Goal: Transaction & Acquisition: Purchase product/service

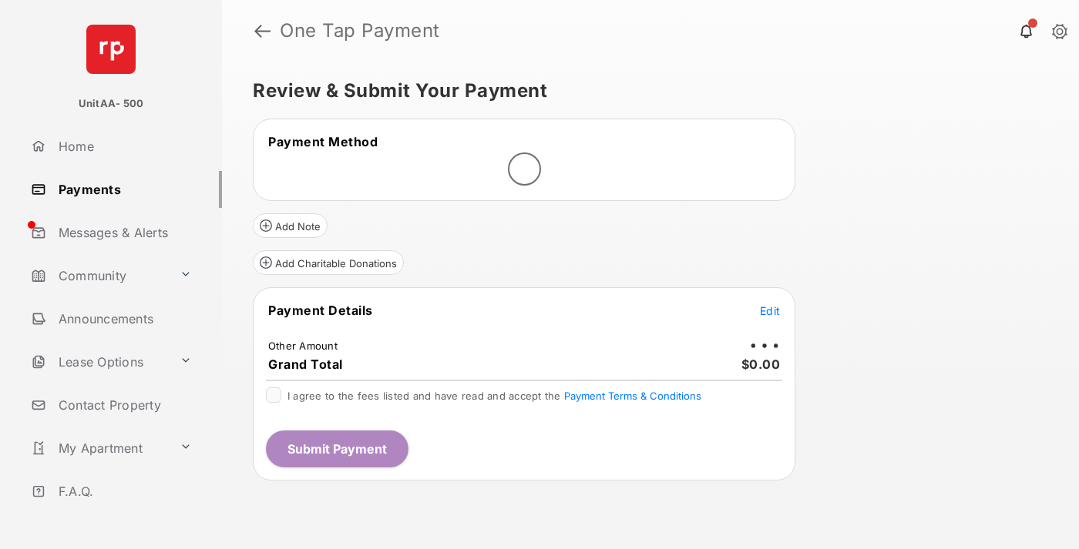
click at [770, 311] on span "Edit" at bounding box center [770, 310] width 20 height 13
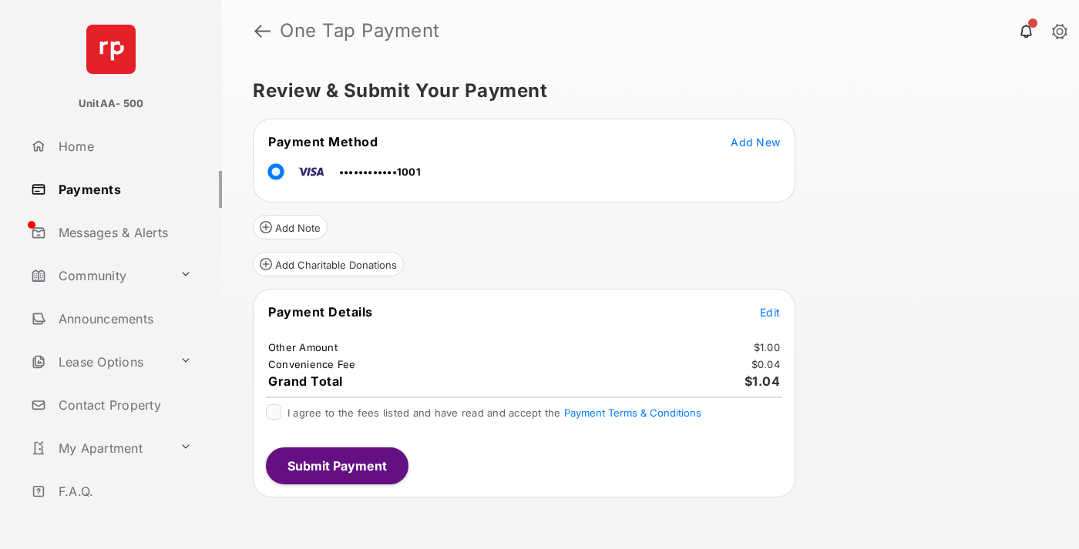
click at [770, 312] on span "Edit" at bounding box center [770, 312] width 20 height 13
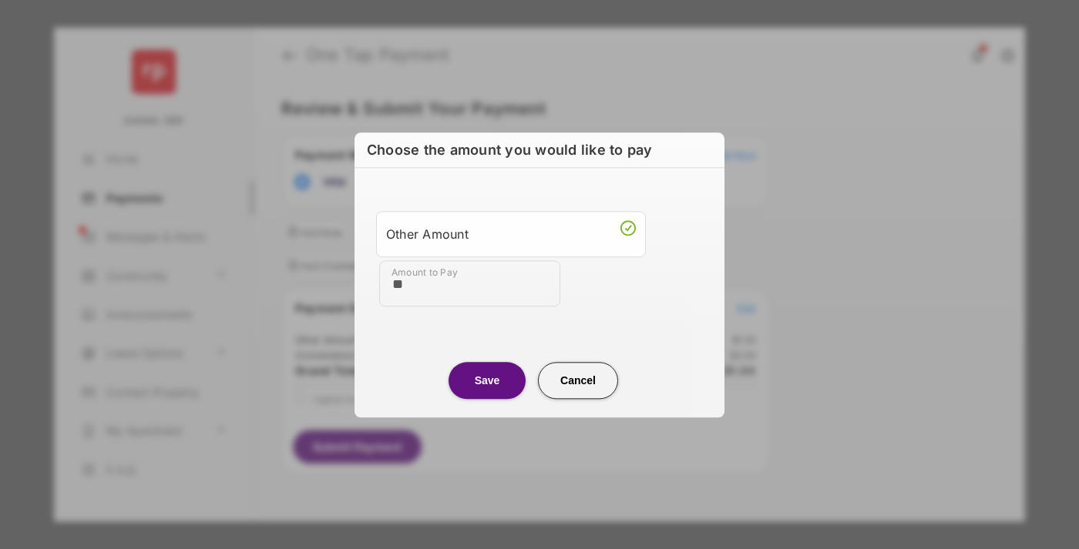
click at [487, 380] on button "Save" at bounding box center [486, 380] width 77 height 37
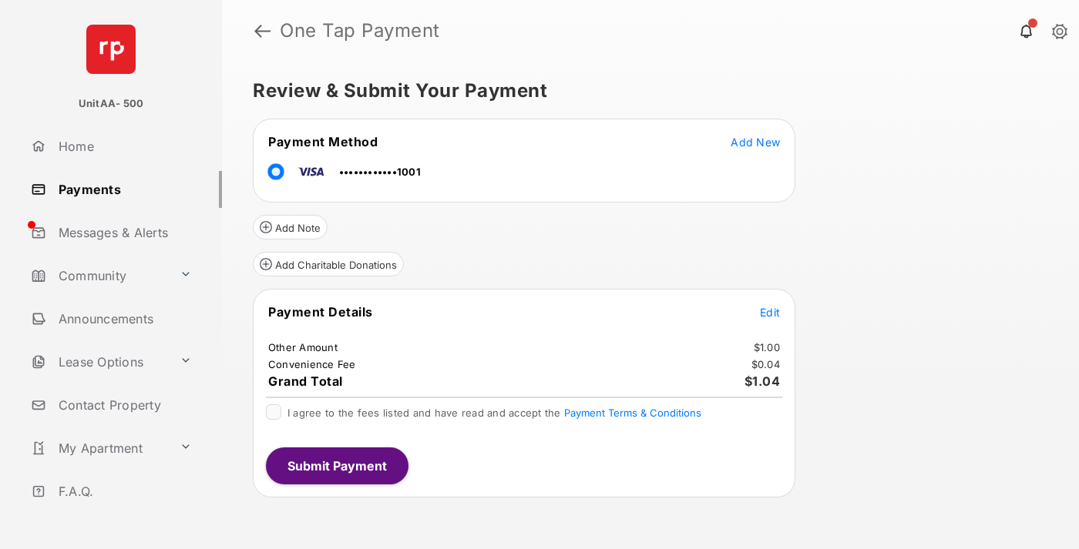
click at [336, 465] on button "Submit Payment" at bounding box center [337, 466] width 143 height 37
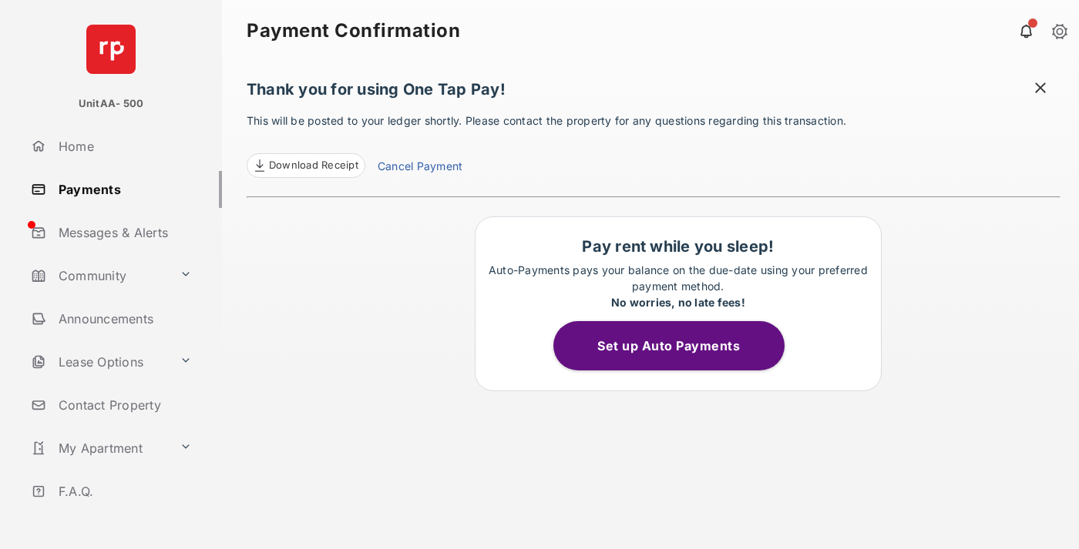
click at [120, 189] on link "Payments" at bounding box center [123, 189] width 197 height 37
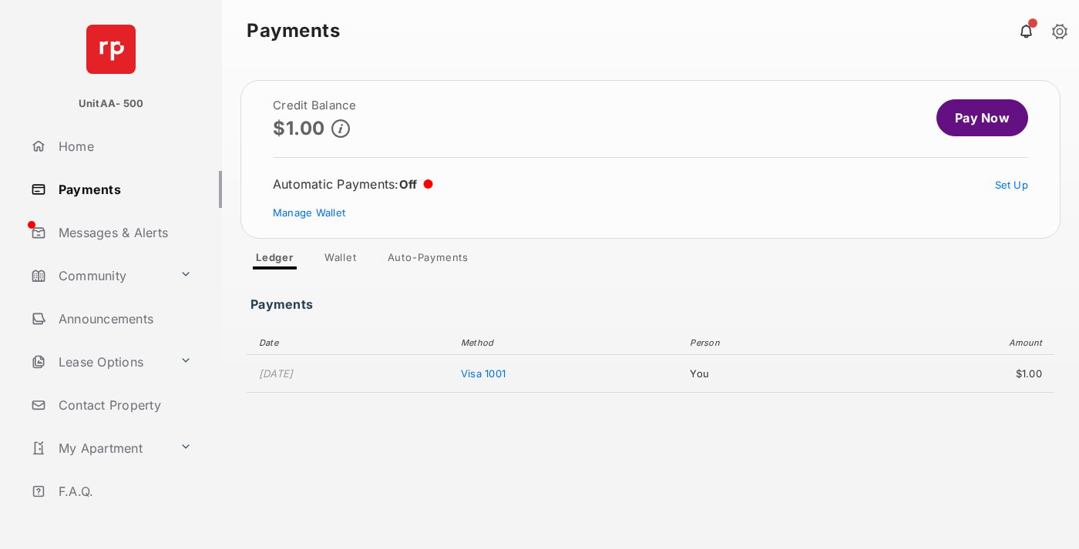
click at [976, 118] on link "Pay Now" at bounding box center [982, 117] width 92 height 37
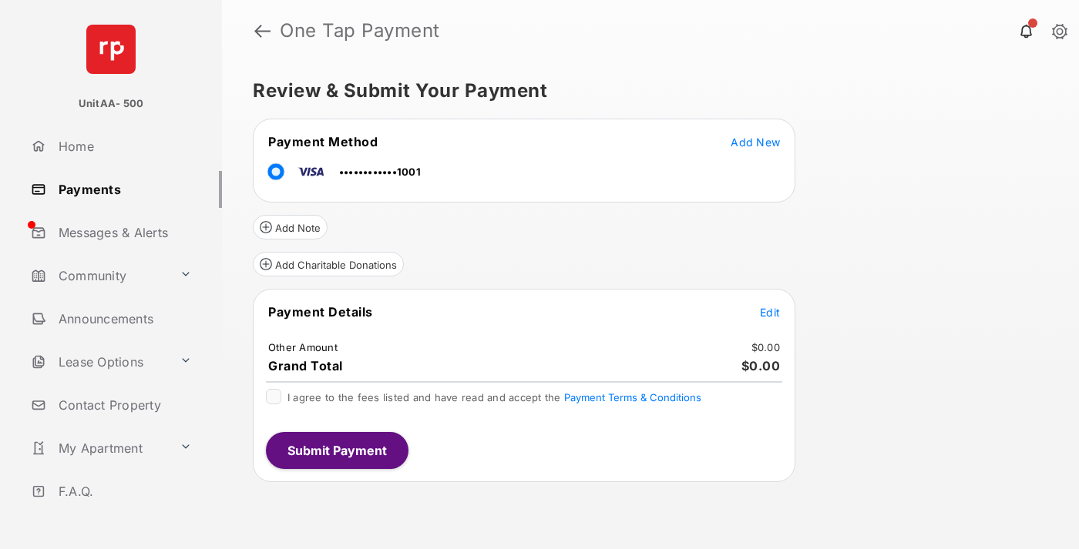
click at [770, 312] on span "Edit" at bounding box center [770, 312] width 20 height 13
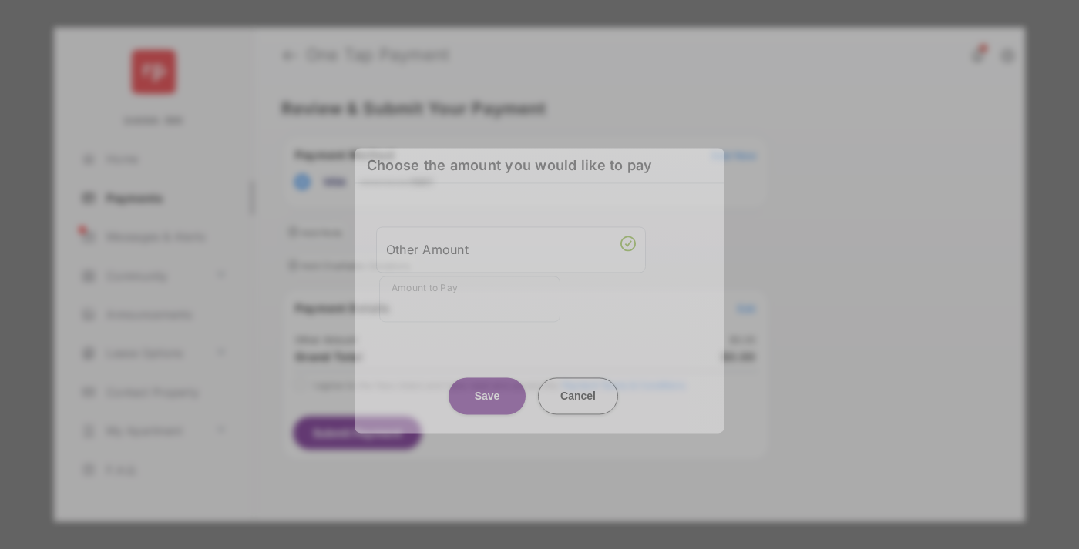
click at [511, 249] on div "Other Amount" at bounding box center [511, 250] width 250 height 26
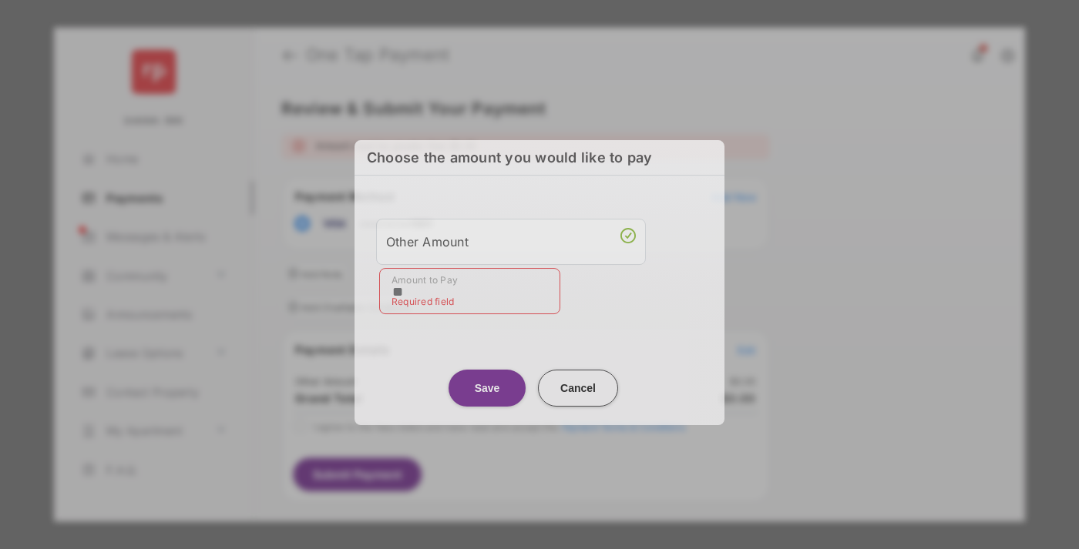
type input "**"
click at [487, 381] on button "Save" at bounding box center [486, 388] width 77 height 37
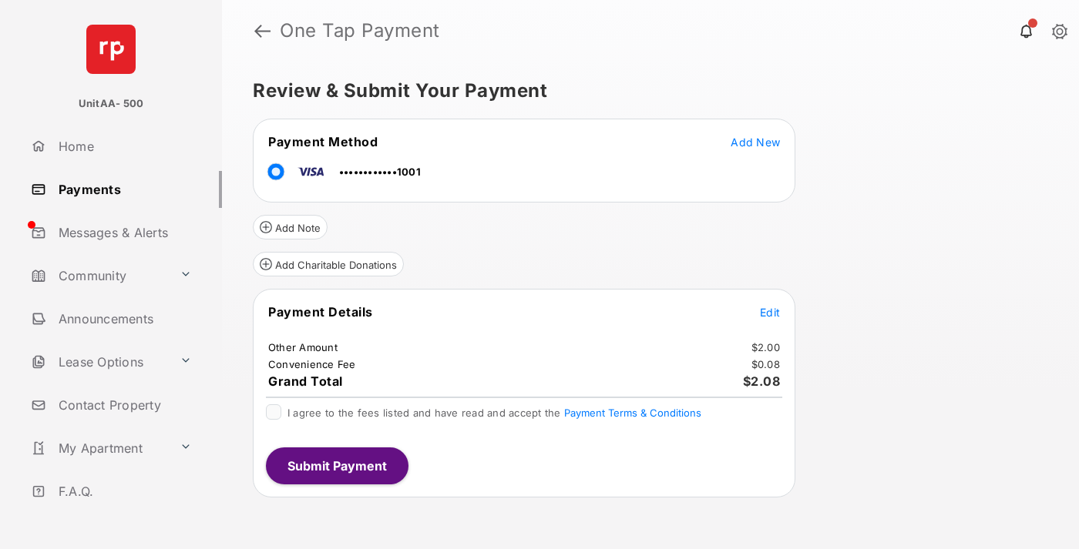
click at [336, 465] on button "Submit Payment" at bounding box center [337, 466] width 143 height 37
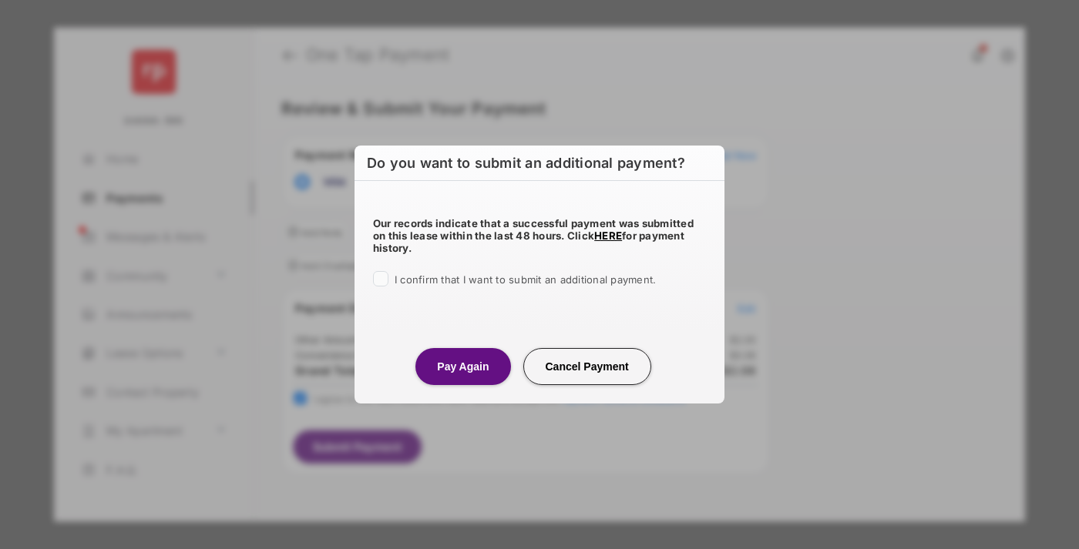
click at [462, 366] on button "Pay Again" at bounding box center [462, 366] width 95 height 37
